Goal: Information Seeking & Learning: Learn about a topic

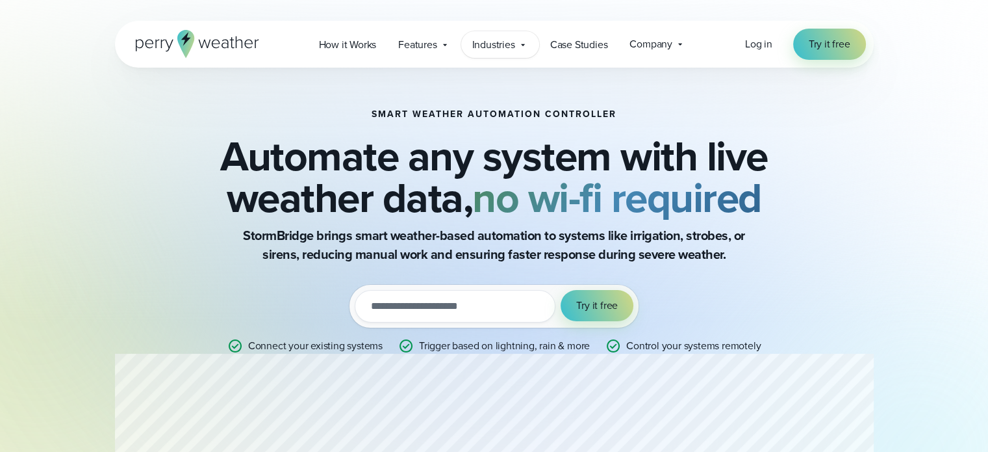
click at [501, 44] on span "Industries" at bounding box center [493, 45] width 43 height 16
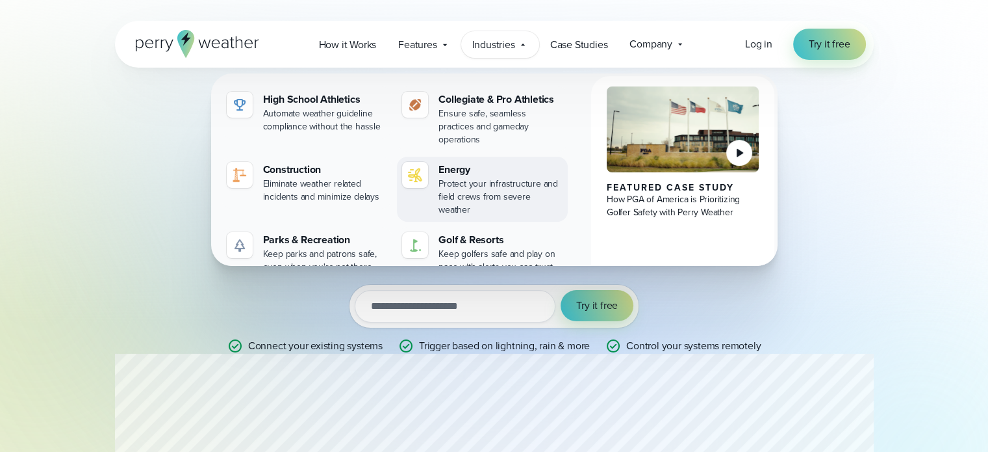
click at [481, 162] on div "Energy" at bounding box center [501, 170] width 124 height 16
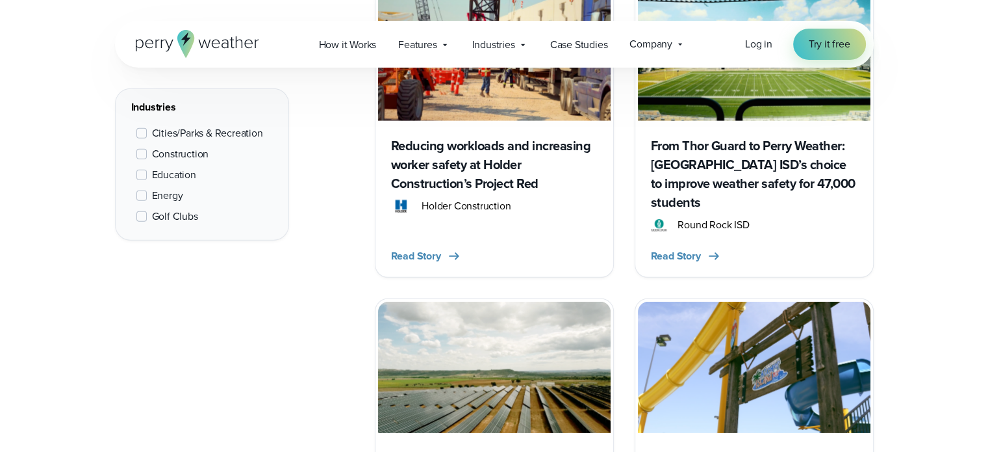
scroll to position [4007, 0]
